Goal: Communication & Community: Answer question/provide support

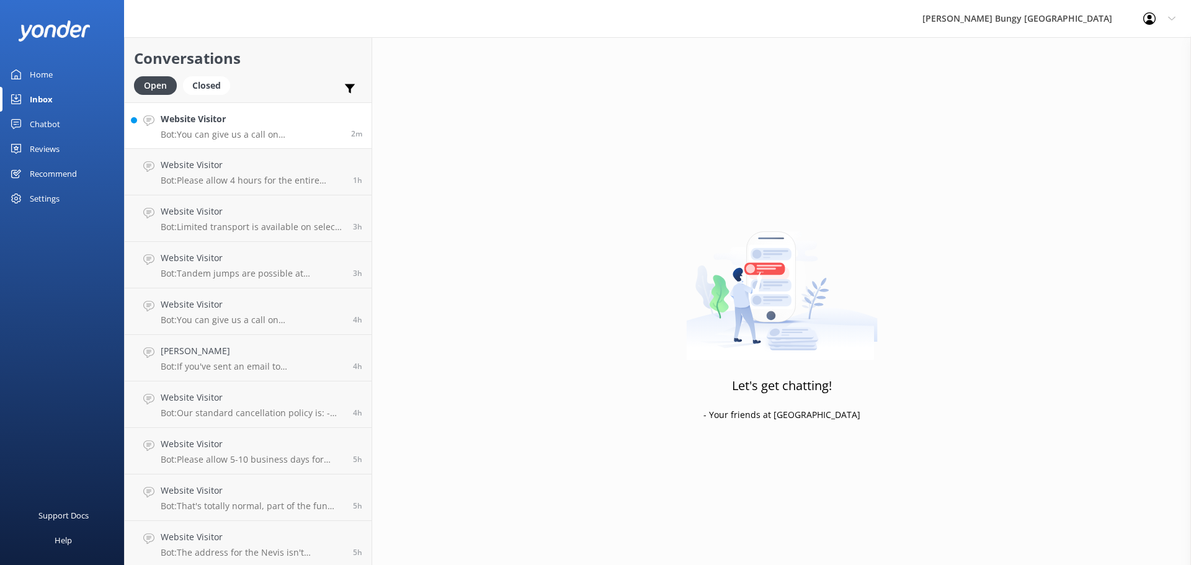
click at [342, 135] on div "2m" at bounding box center [352, 125] width 20 height 27
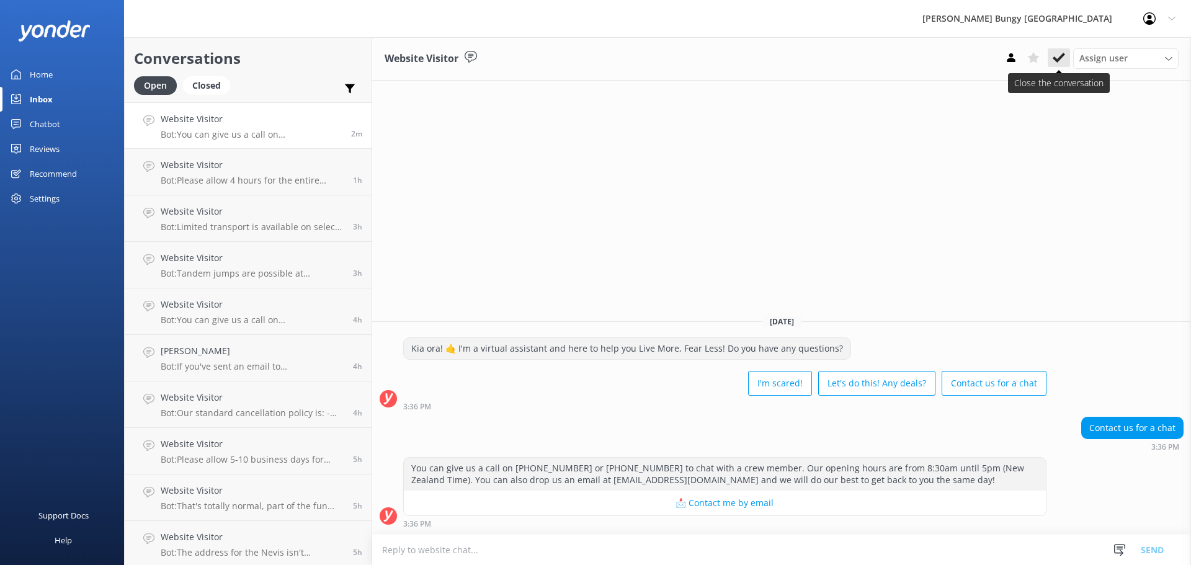
click at [1061, 66] on button at bounding box center [1059, 57] width 22 height 19
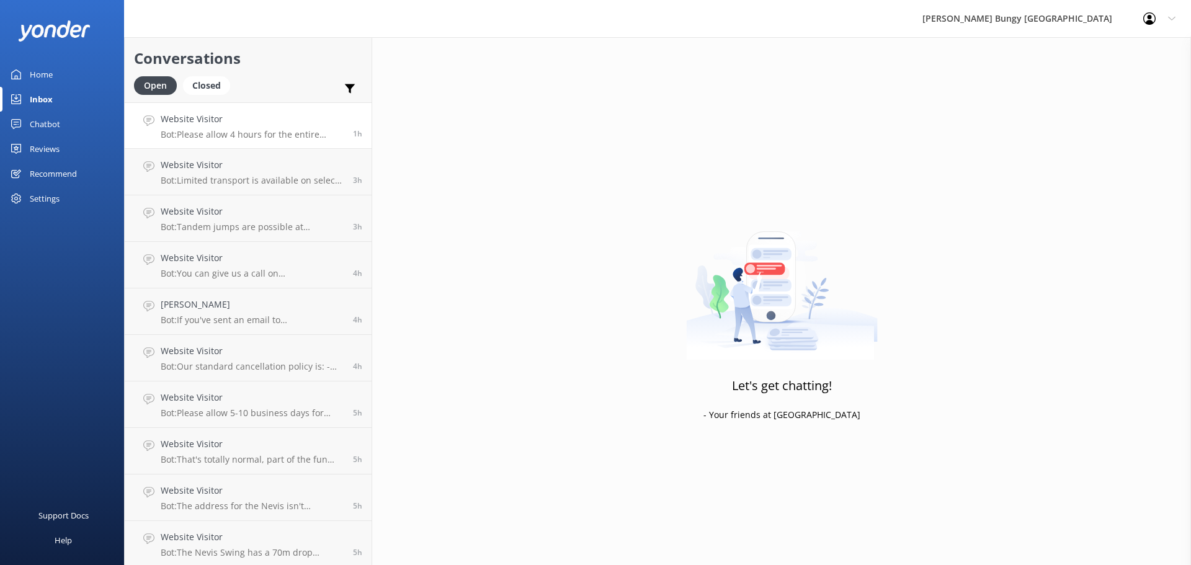
click at [296, 133] on p "Bot: Please allow 4 hours for the entire Nevis Bungy experience, including retu…" at bounding box center [252, 134] width 183 height 11
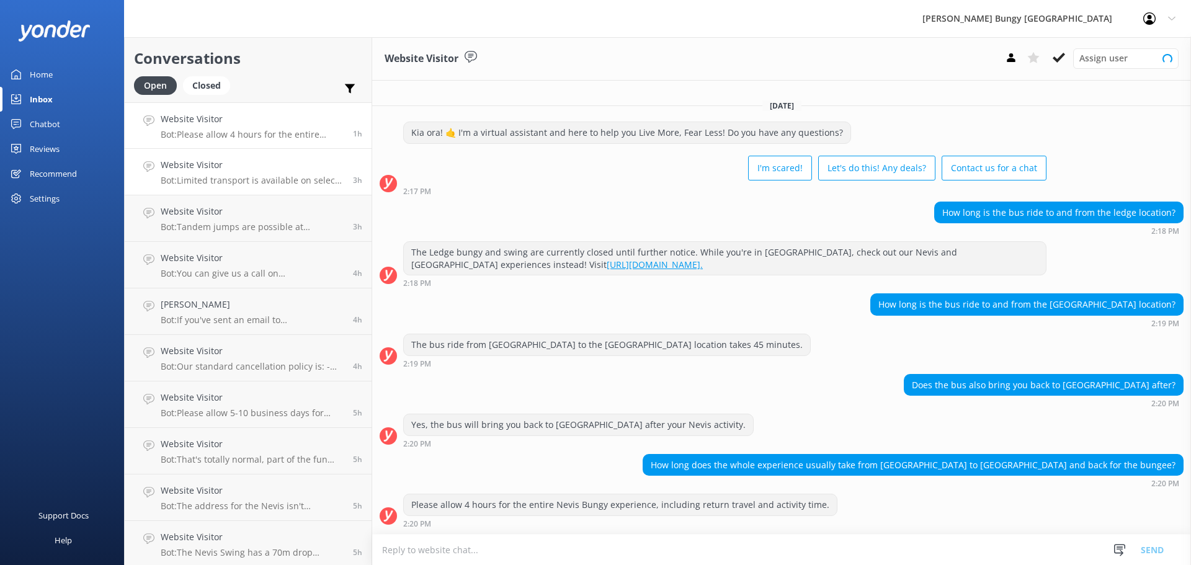
click at [308, 181] on p "Bot: Limited transport is available on select days for the [GEOGRAPHIC_DATA]. I…" at bounding box center [252, 180] width 183 height 11
